Goal: Information Seeking & Learning: Check status

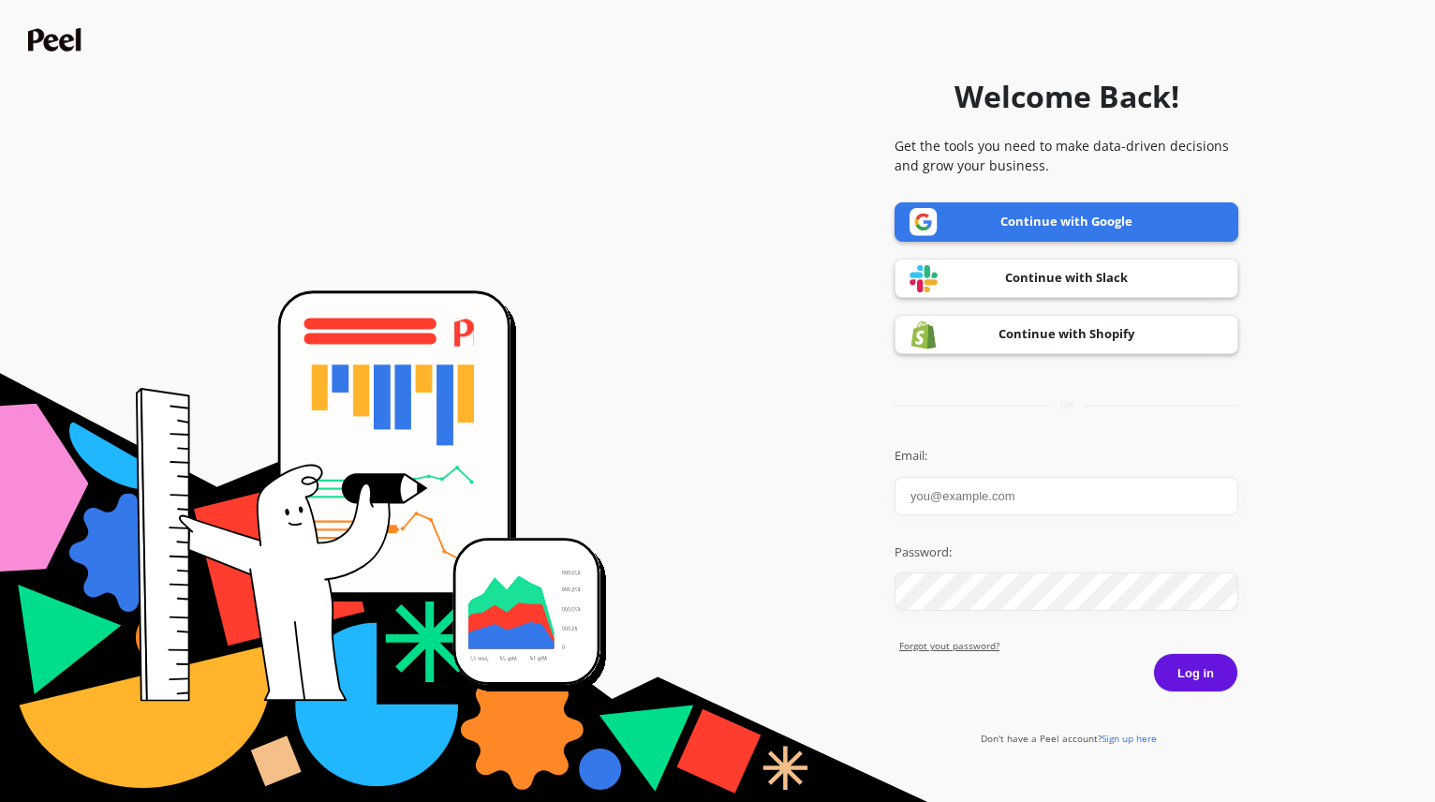
click at [1177, 220] on link "Continue with Google" at bounding box center [1066, 221] width 344 height 39
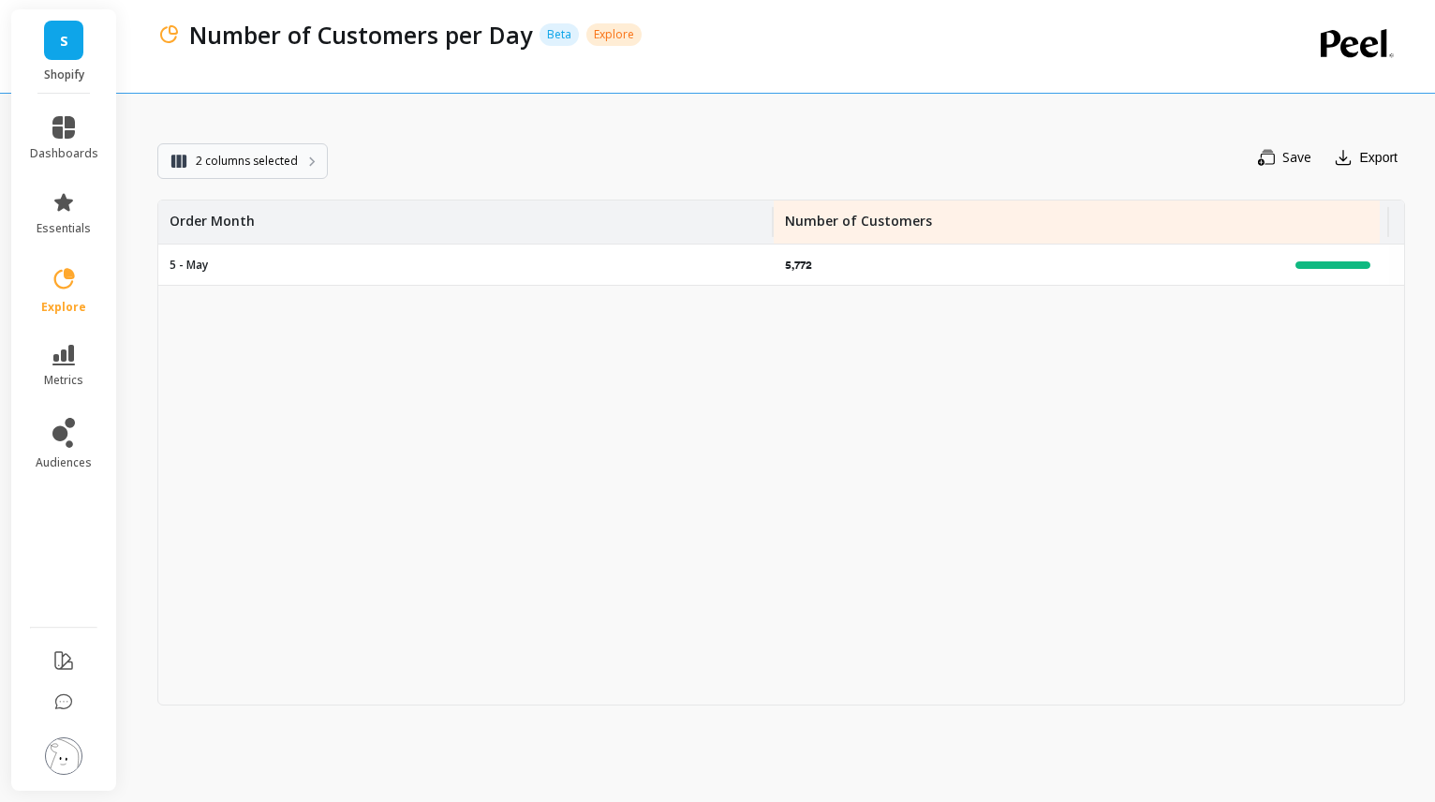
click at [276, 155] on span "2 columns selected" at bounding box center [247, 161] width 102 height 19
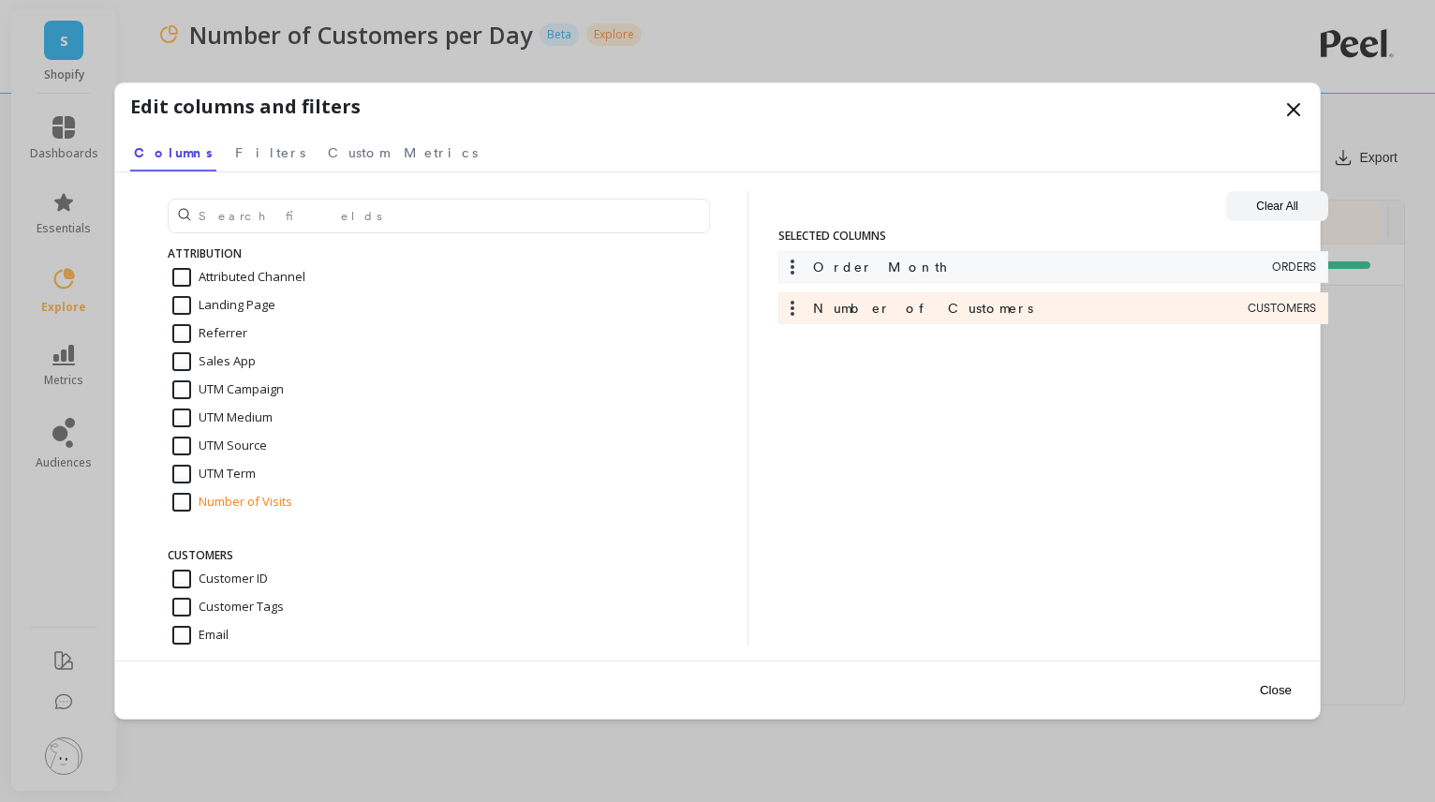
click at [1269, 265] on div "Order Month ORDERS" at bounding box center [1053, 267] width 550 height 32
click at [784, 271] on icon at bounding box center [792, 267] width 19 height 19
click at [789, 270] on icon at bounding box center [792, 267] width 19 height 19
click at [1279, 109] on div "Edit columns and filters" at bounding box center [717, 111] width 1174 height 36
click at [1285, 107] on icon at bounding box center [1293, 109] width 22 height 22
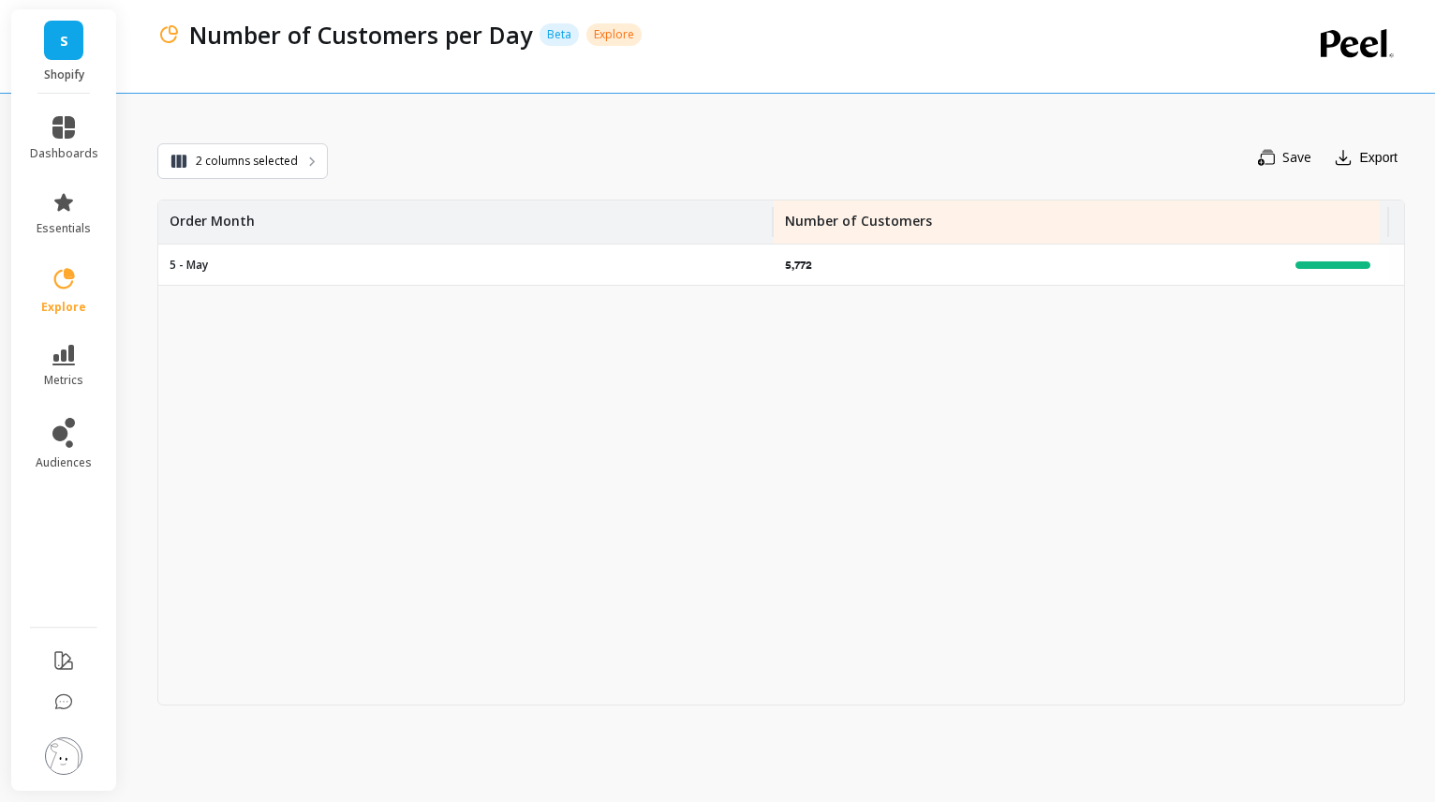
click at [208, 264] on p "5 - May" at bounding box center [189, 265] width 38 height 15
click at [794, 268] on p "5,772" at bounding box center [800, 265] width 31 height 15
click at [280, 139] on div "2 columns selected" at bounding box center [242, 161] width 170 height 47
click at [278, 166] on span "2 columns selected" at bounding box center [247, 161] width 102 height 19
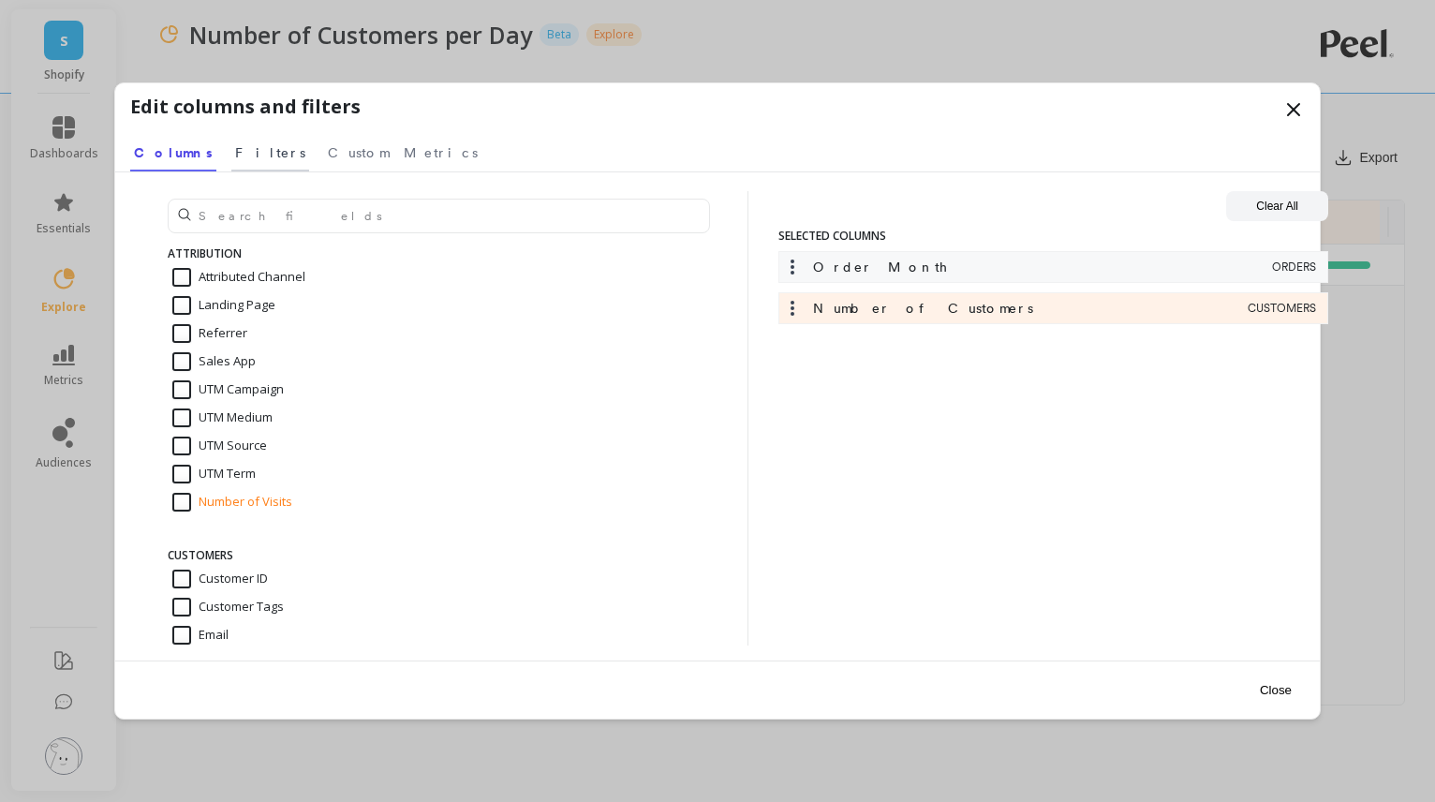
click at [235, 154] on span "Filters" at bounding box center [270, 152] width 70 height 19
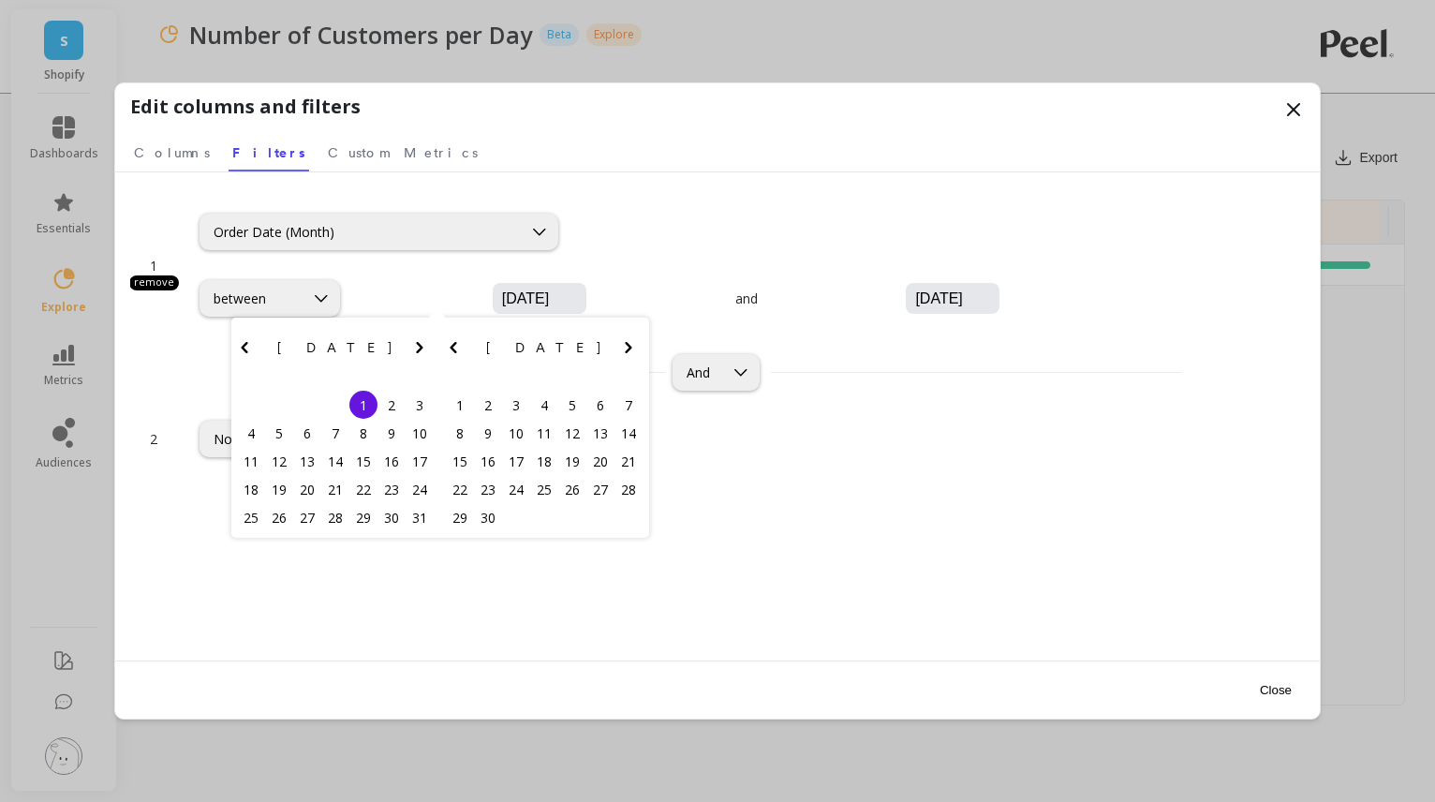
click at [500, 292] on input "05/01/2025" at bounding box center [595, 298] width 191 height 19
click at [419, 338] on icon "Next Month" at bounding box center [419, 347] width 22 height 22
click at [392, 404] on div "1" at bounding box center [391, 405] width 28 height 28
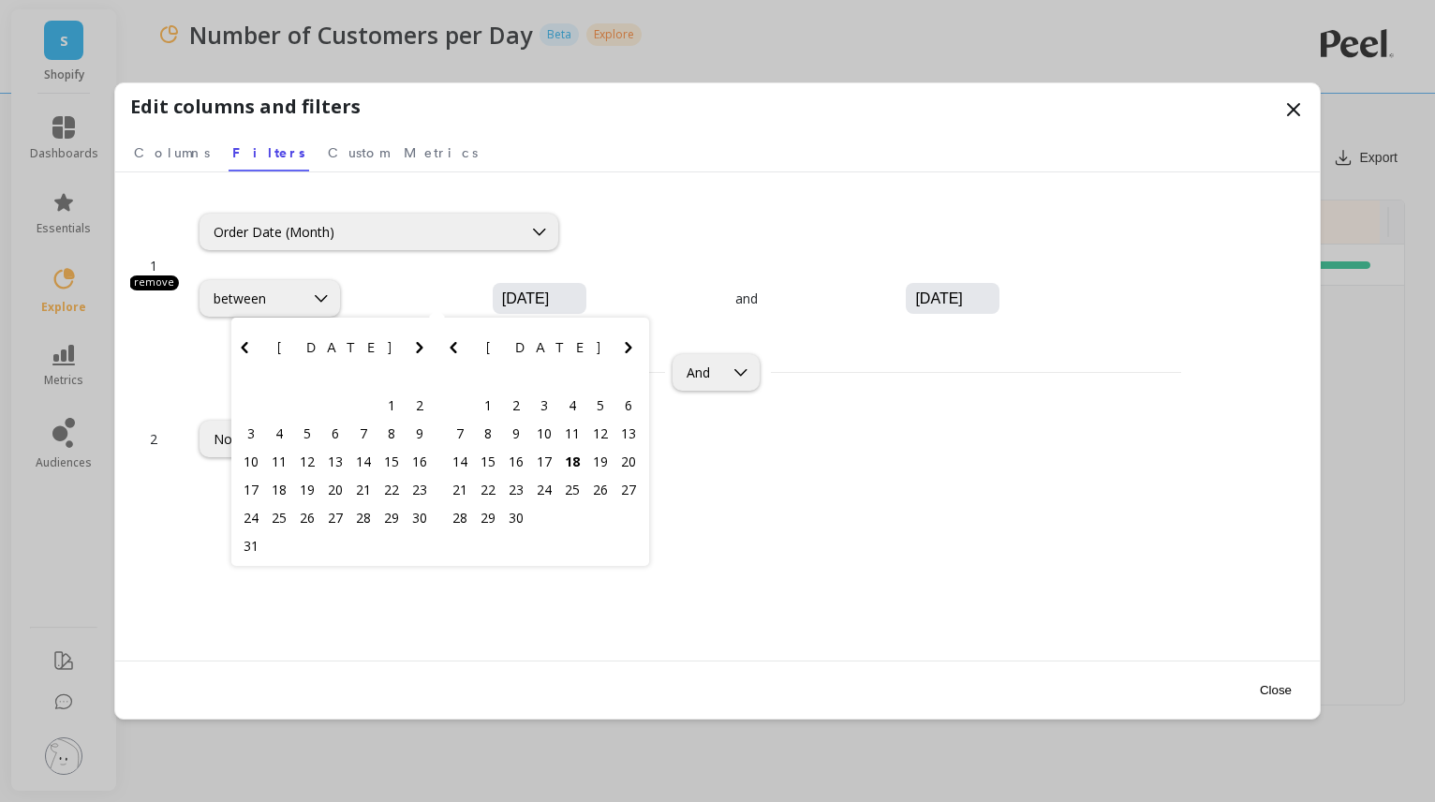
type input "08/01/2025"
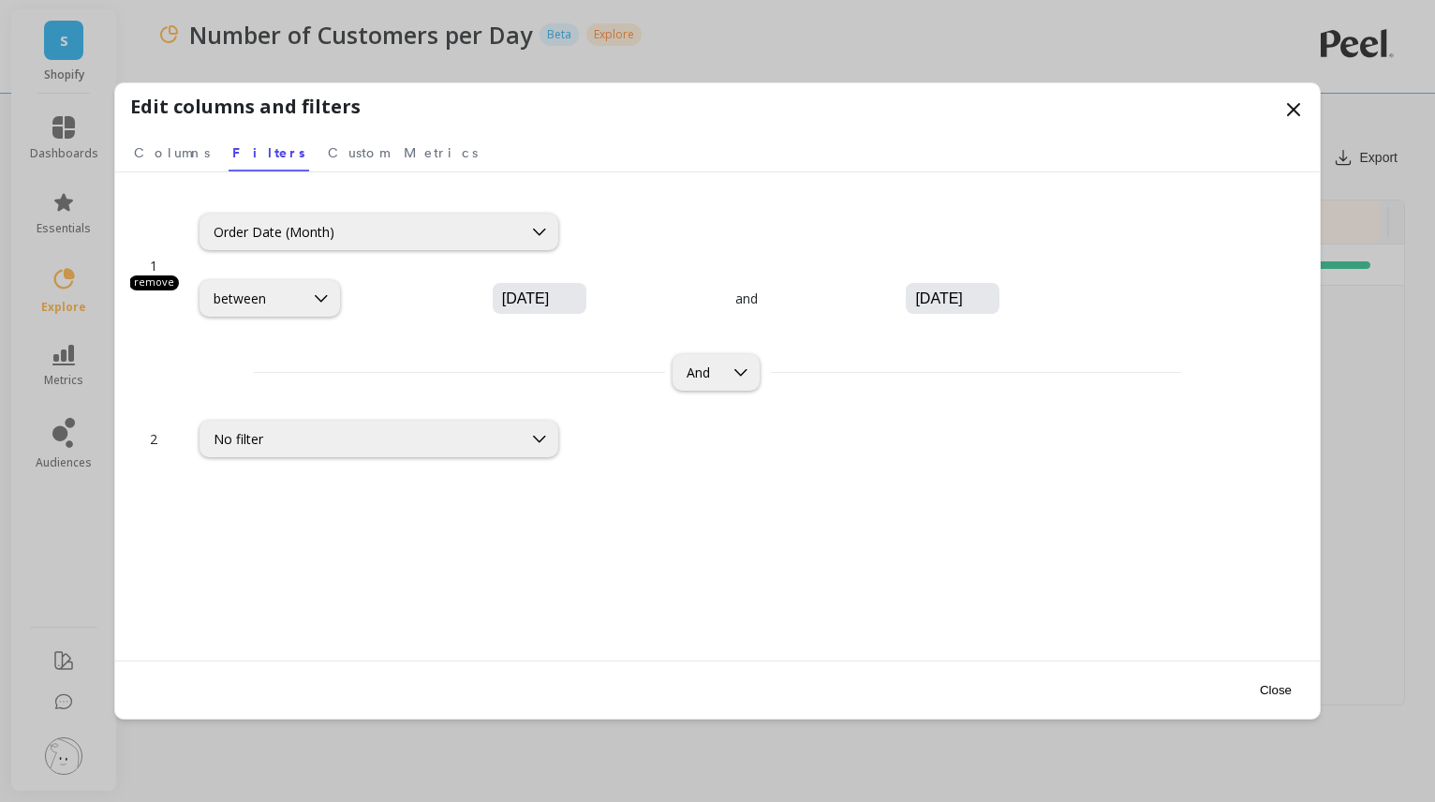
click at [913, 301] on input "05/31/2025" at bounding box center [1008, 298] width 191 height 19
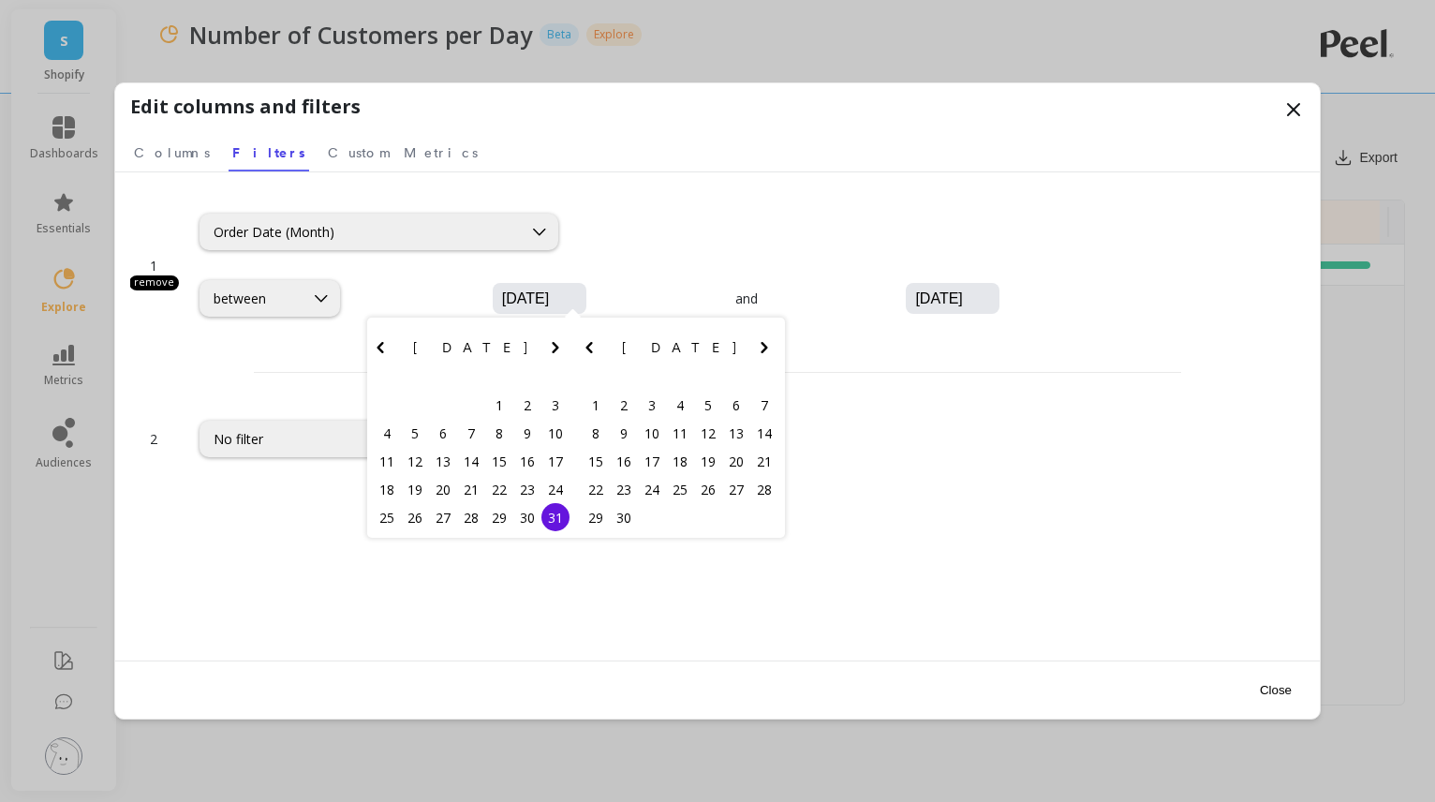
click at [563, 347] on icon "Next Month" at bounding box center [555, 347] width 22 height 22
click at [385, 547] on div "31" at bounding box center [387, 545] width 28 height 28
type input "08/31/2025"
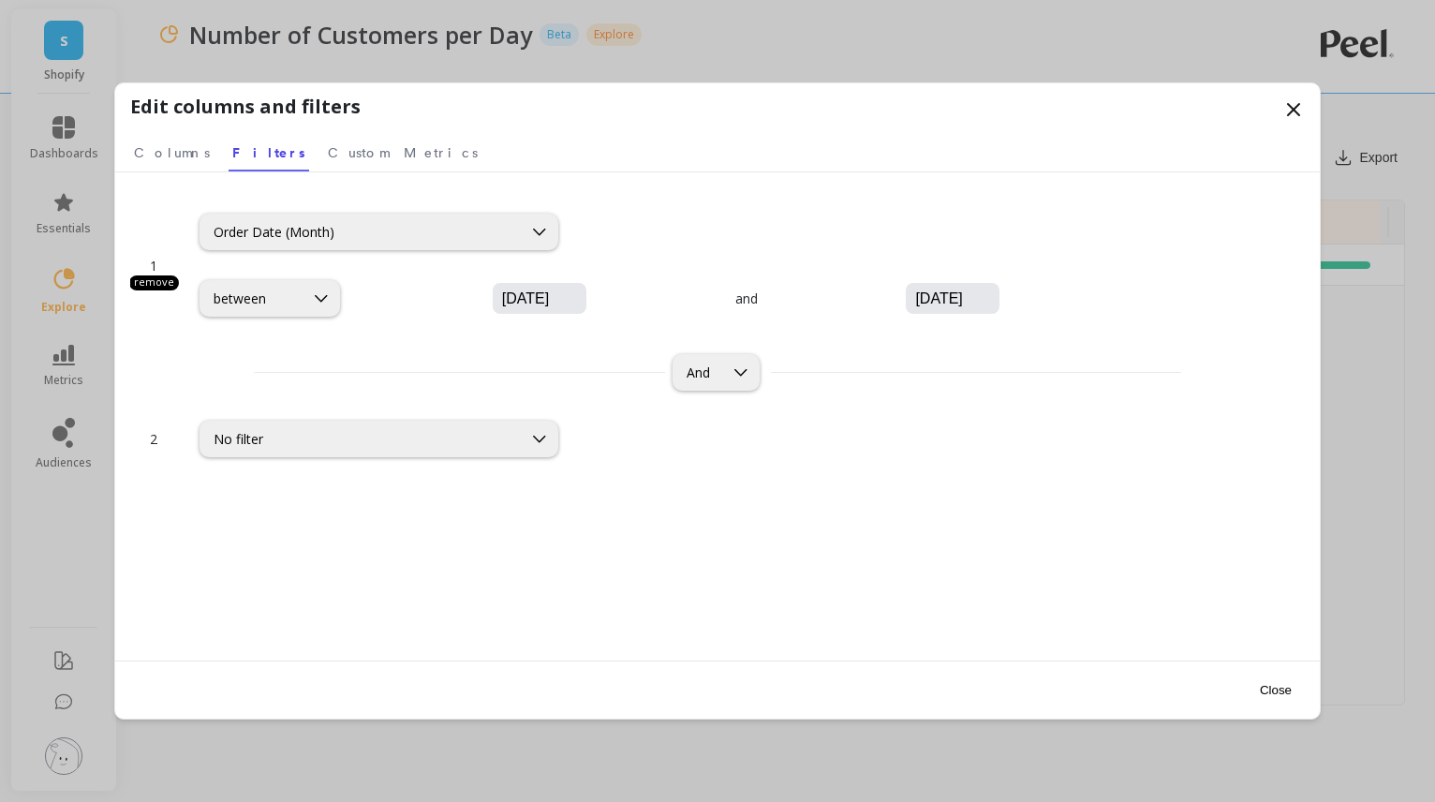
click at [1276, 685] on button "Close" at bounding box center [1275, 690] width 43 height 42
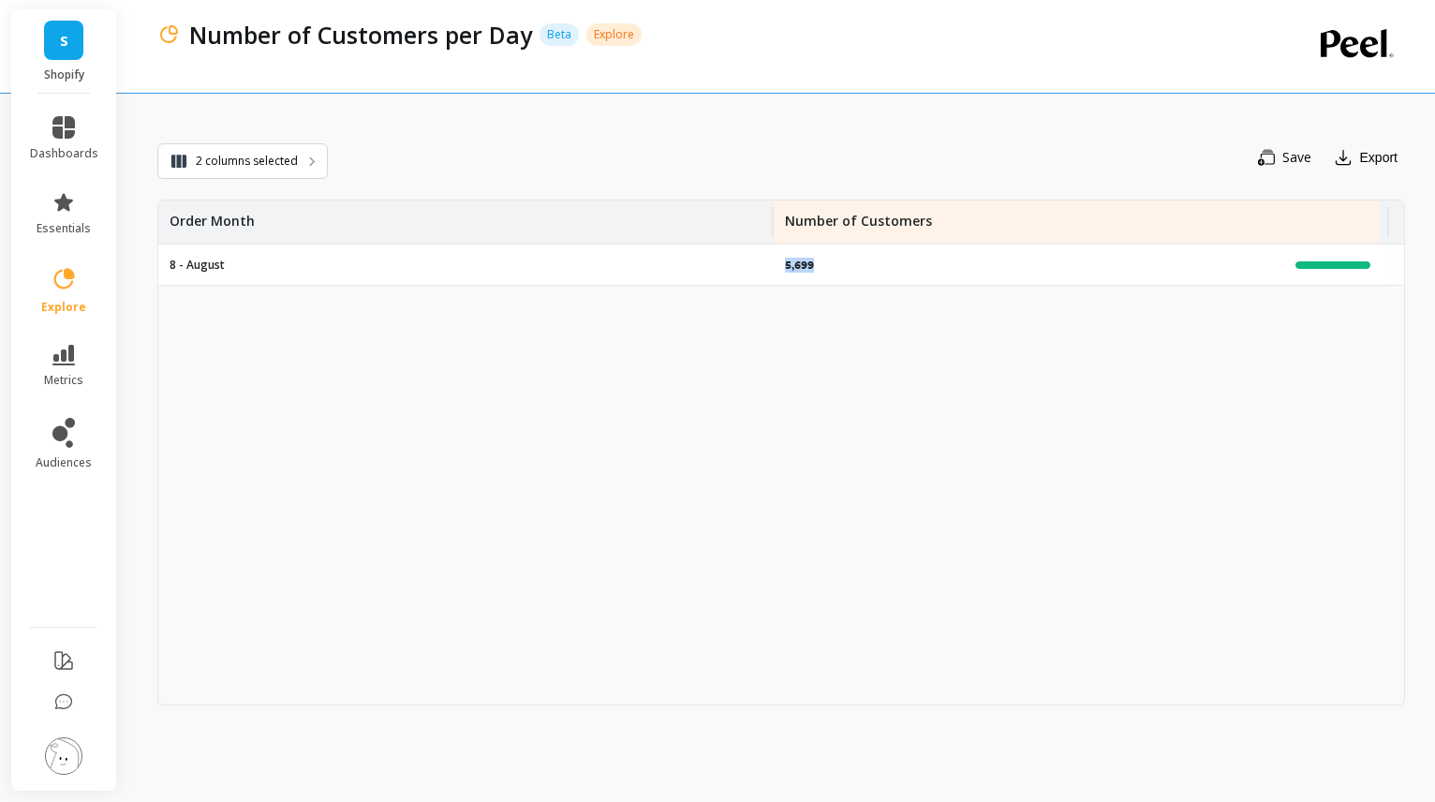
drag, startPoint x: 823, startPoint y: 265, endPoint x: 776, endPoint y: 261, distance: 47.0
click at [776, 261] on div "5,699 100.00%" at bounding box center [1081, 264] width 615 height 40
copy p "5,699"
